Goal: Find specific page/section: Find specific page/section

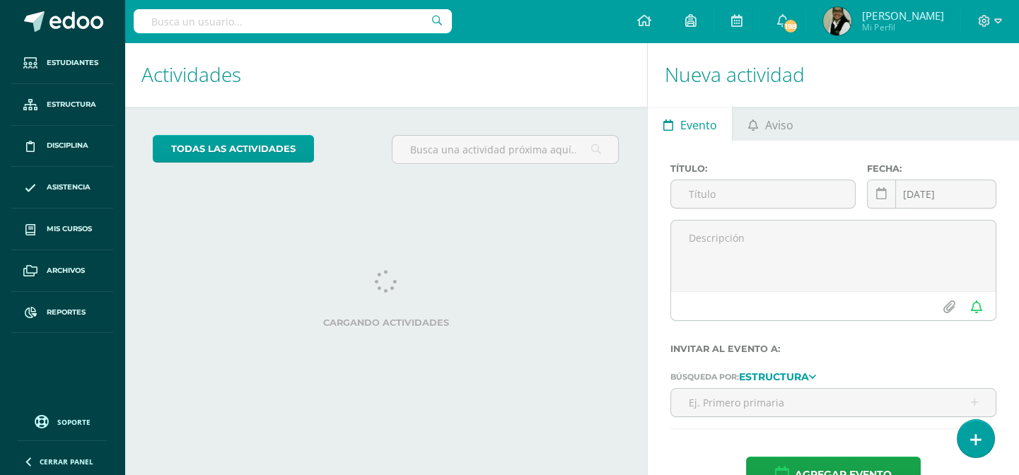
click at [281, 25] on input "text" at bounding box center [293, 21] width 318 height 24
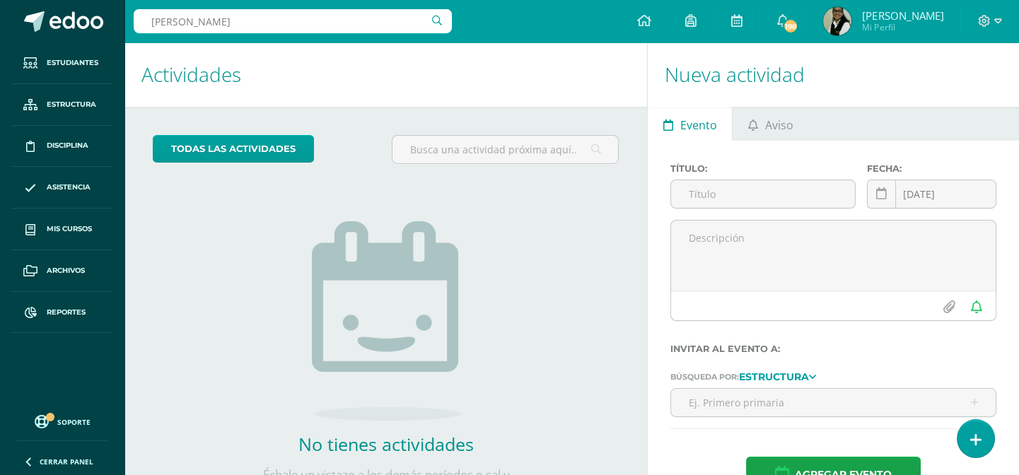
type input "leslie granados"
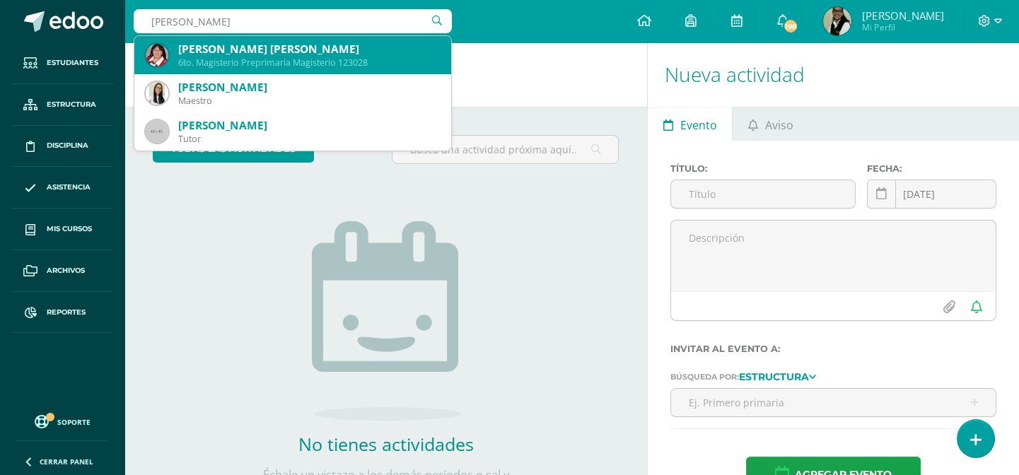
click at [269, 46] on div "Leslie Alejandra Jazmín Granados Vásquez" at bounding box center [309, 49] width 262 height 15
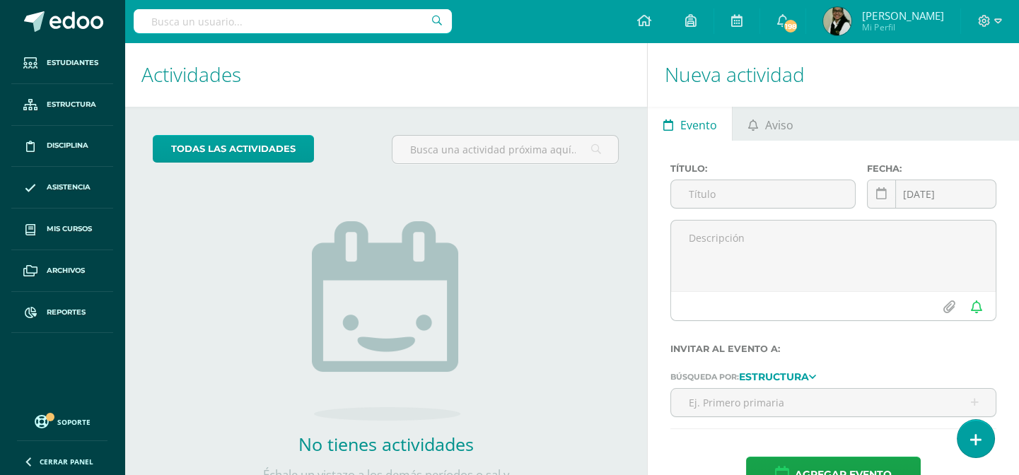
click at [403, 21] on input "text" at bounding box center [293, 21] width 318 height 24
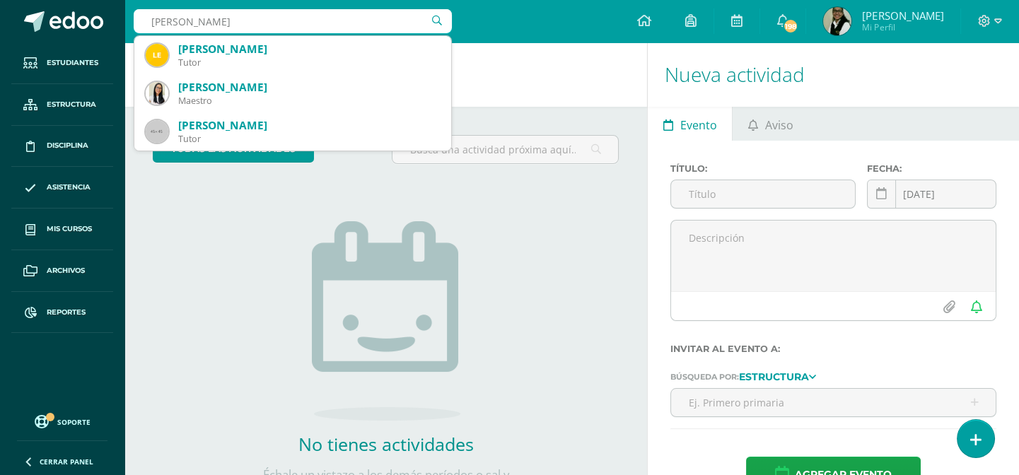
type input "leslie granados"
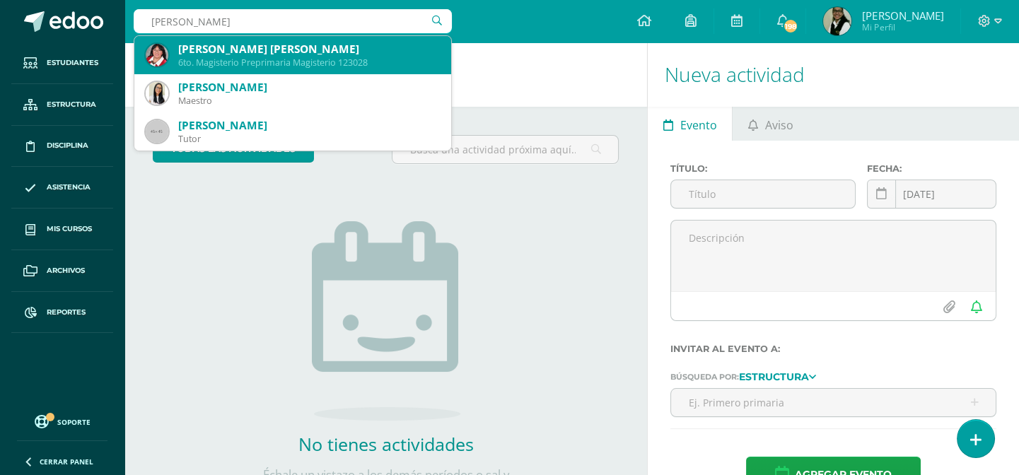
click at [345, 57] on div "6to. Magisterio Preprimaria Magisterio 123028" at bounding box center [309, 63] width 262 height 12
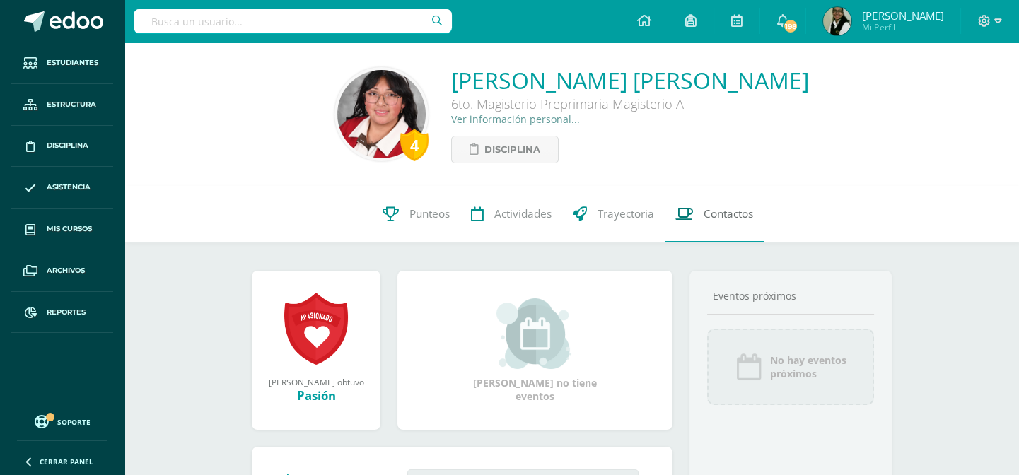
click at [727, 216] on span "Contactos" at bounding box center [727, 213] width 49 height 15
